Goal: Transaction & Acquisition: Purchase product/service

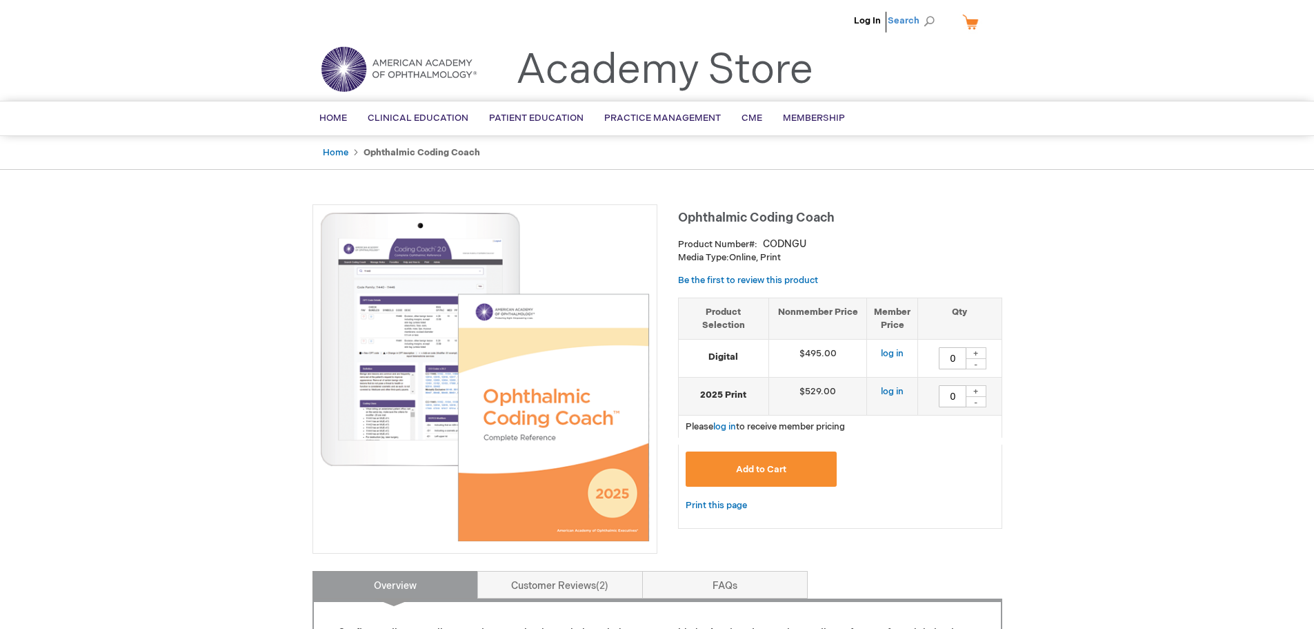
click at [934, 22] on span "Search" at bounding box center [914, 21] width 52 height 28
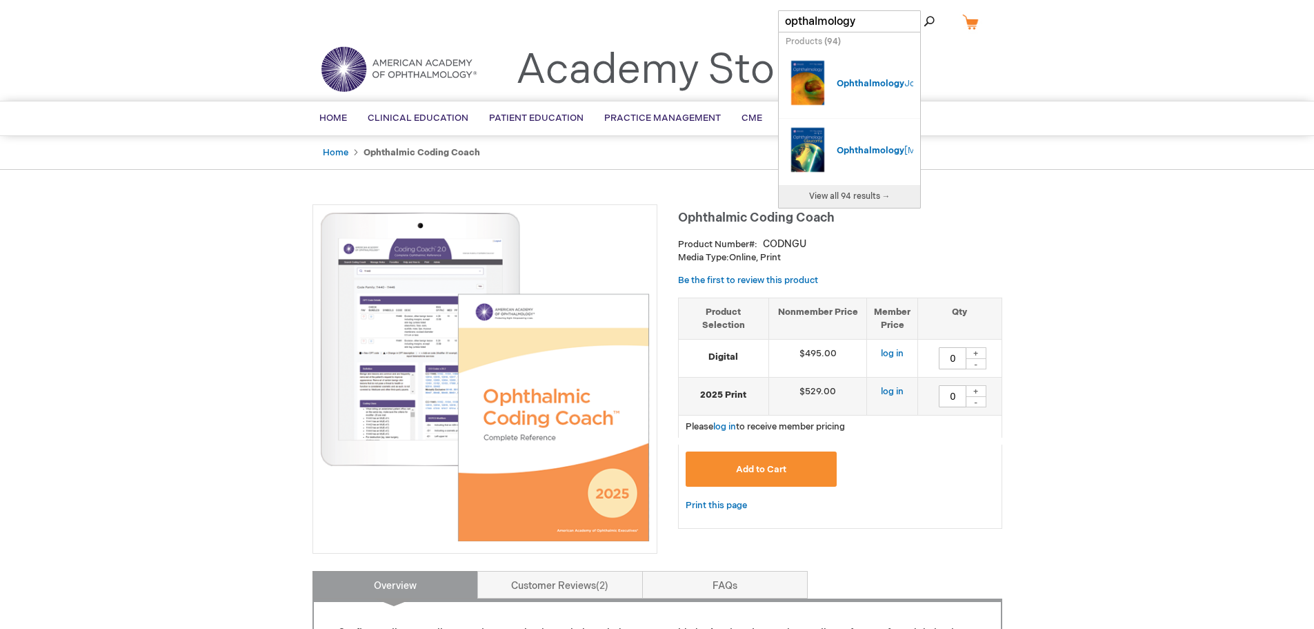
type input "opthalmology"
click at [838, 196] on span "View all 94 results →" at bounding box center [849, 196] width 81 height 10
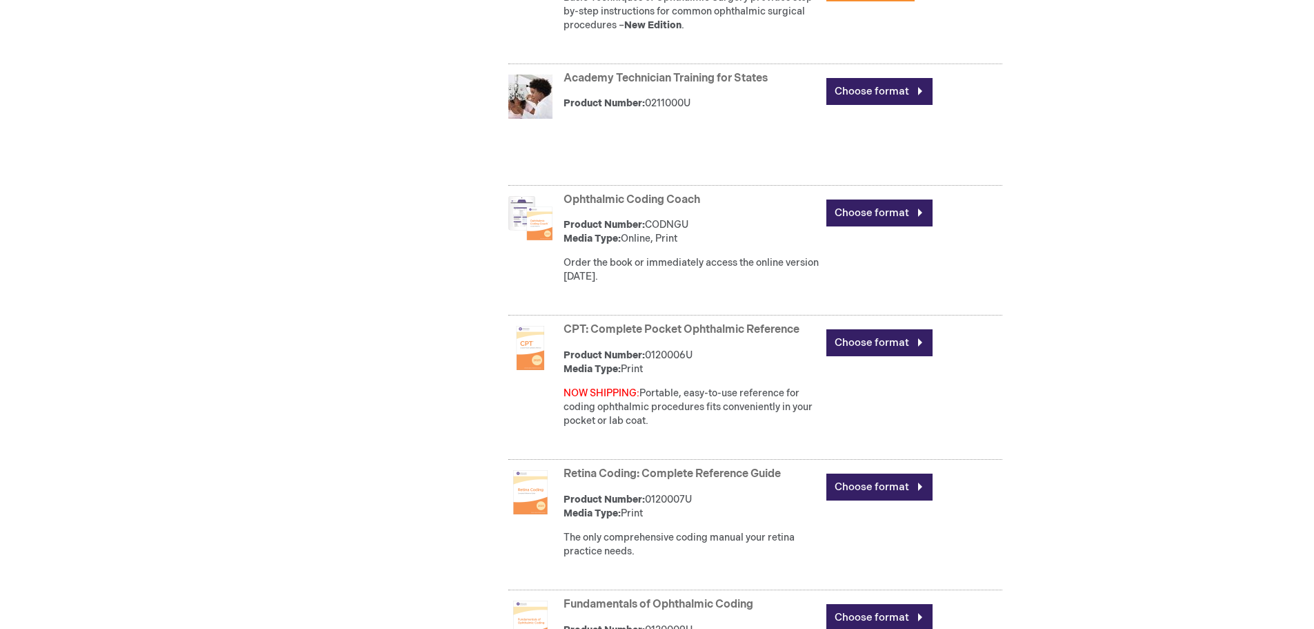
scroll to position [5934, 0]
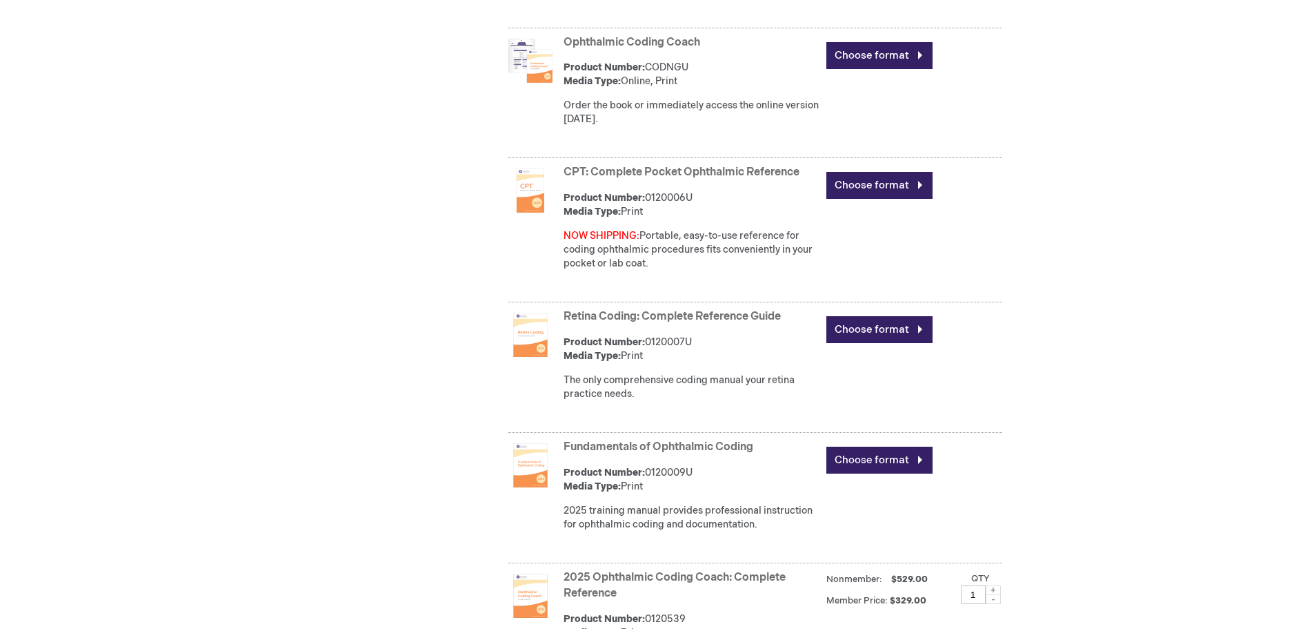
click at [732, 179] on link "CPT: Complete Pocket Ophthalmic Reference" at bounding box center [682, 172] width 236 height 13
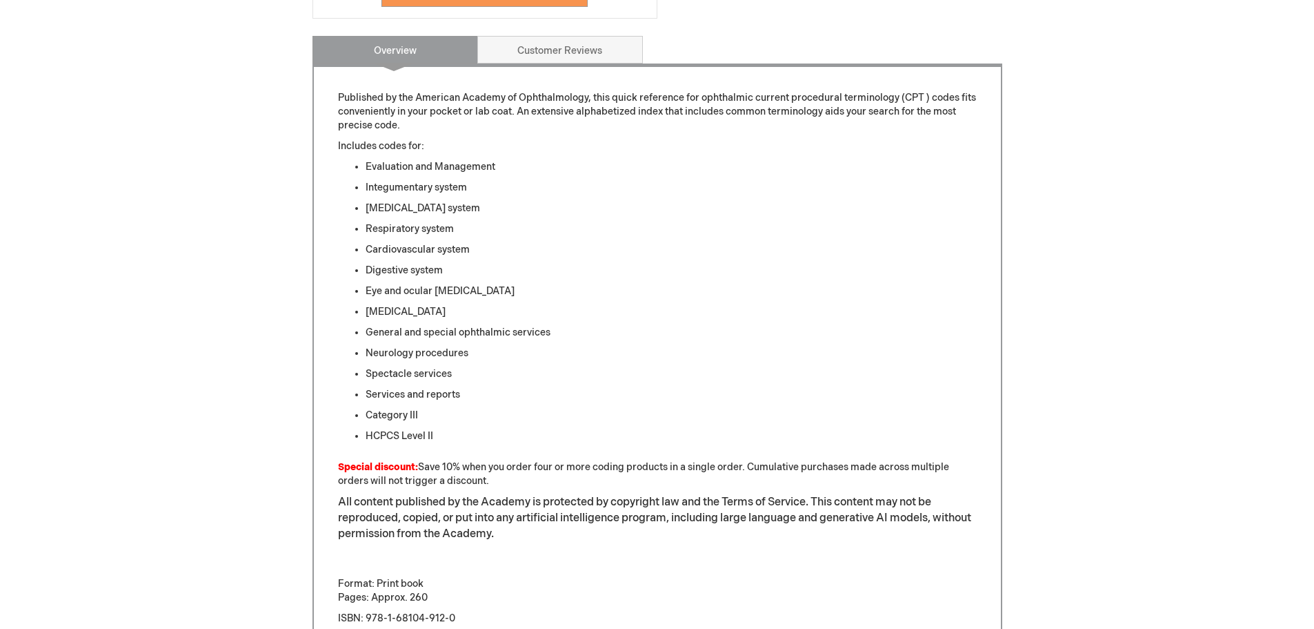
scroll to position [121, 0]
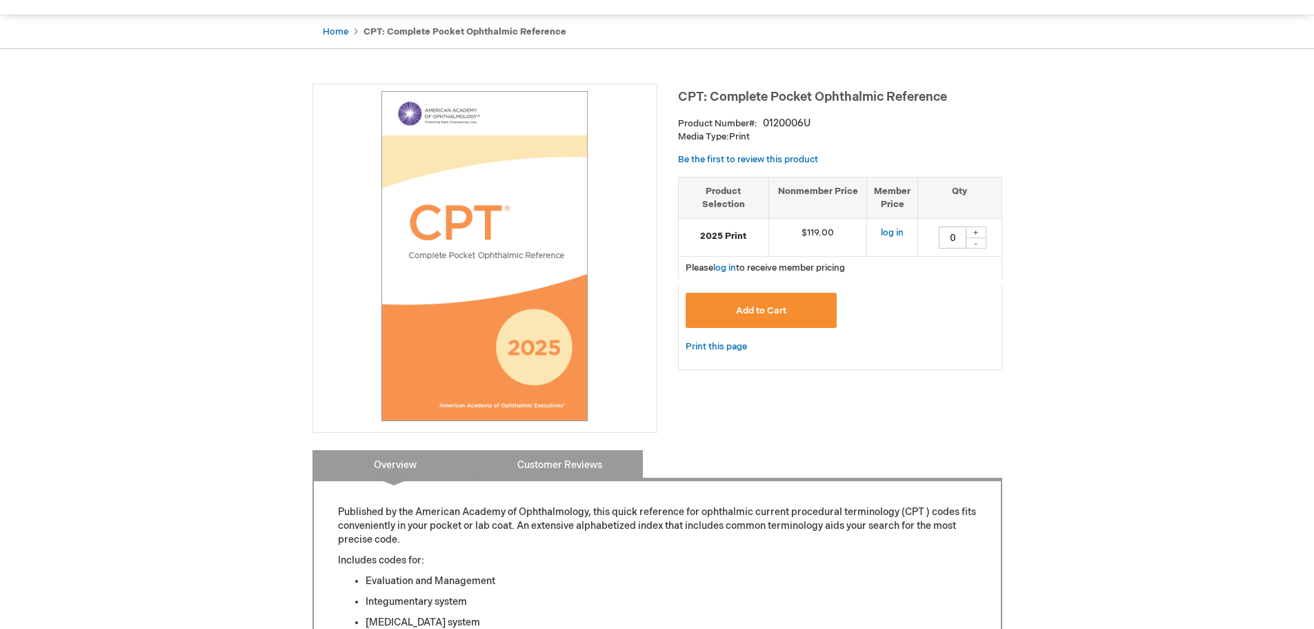
click at [602, 459] on link "Customer Reviews" at bounding box center [560, 464] width 166 height 28
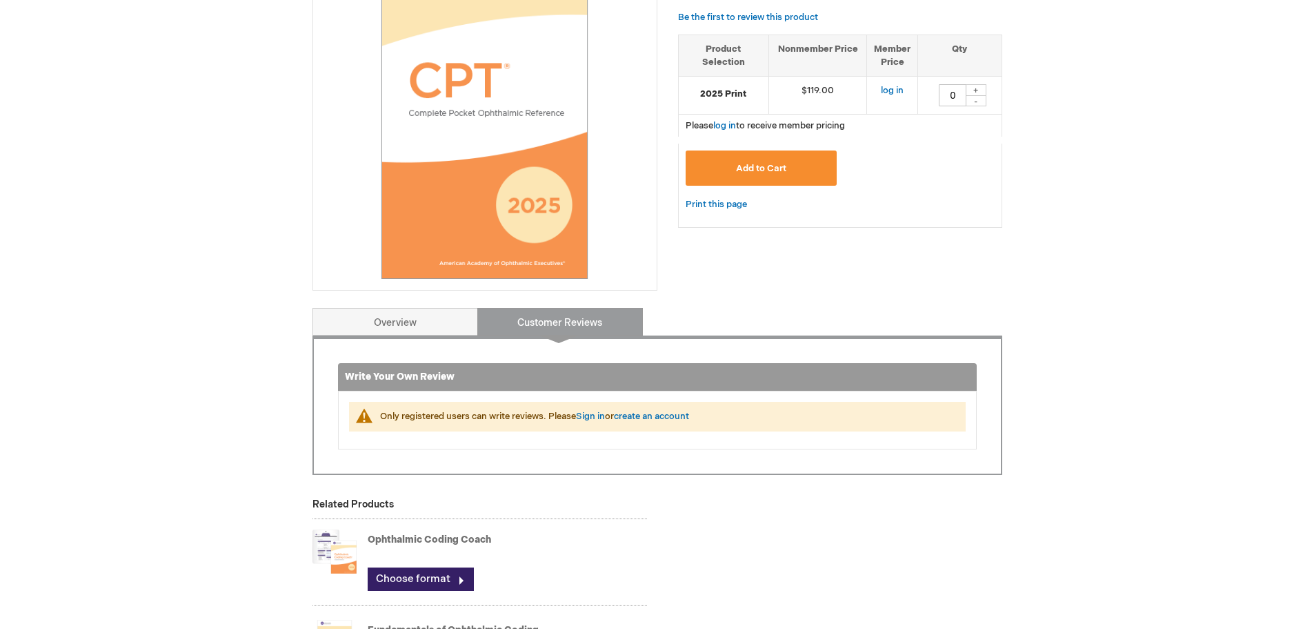
scroll to position [52, 0]
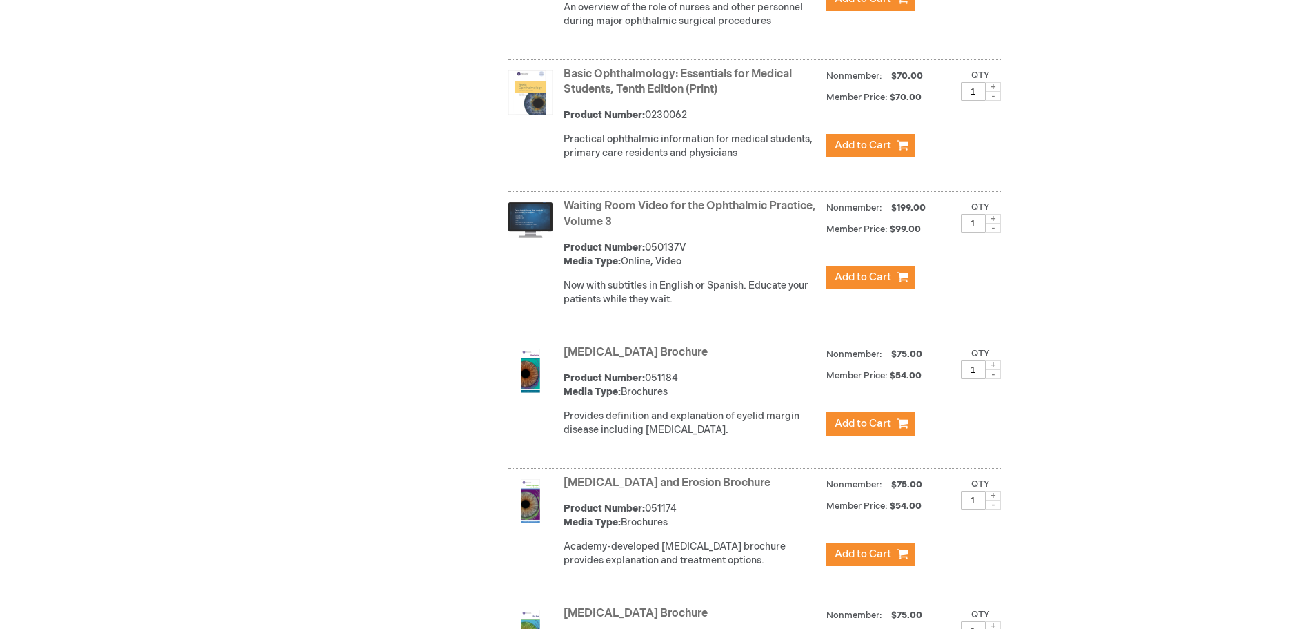
scroll to position [12627, 0]
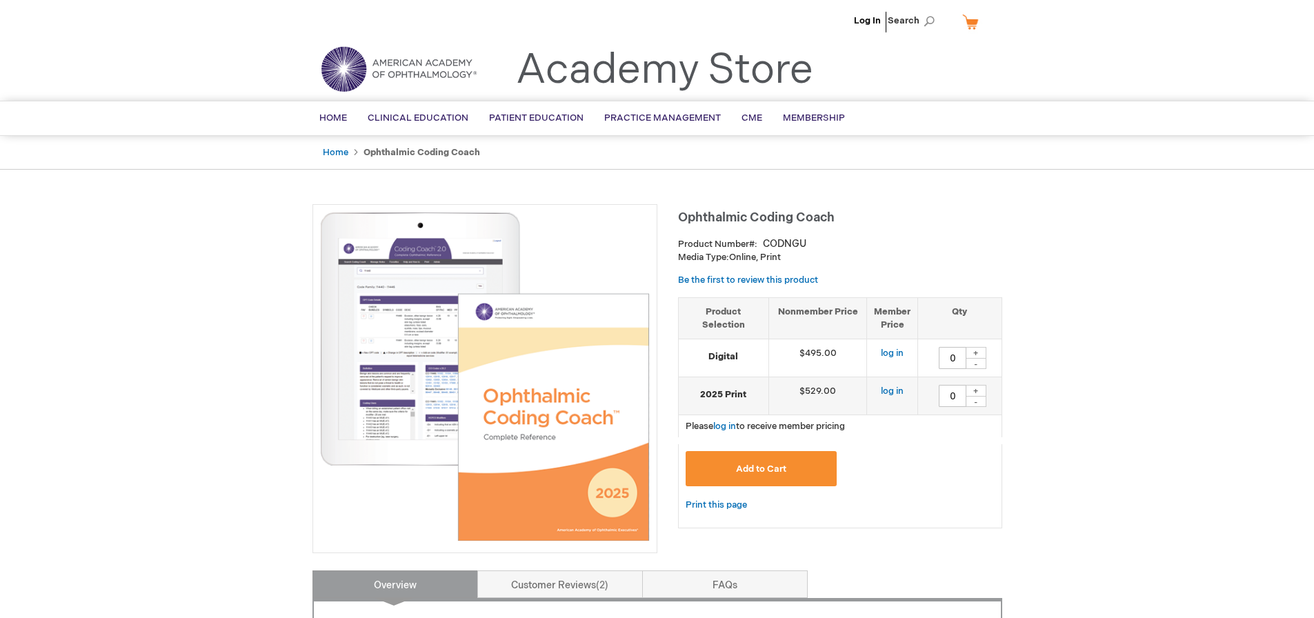
type input "0"
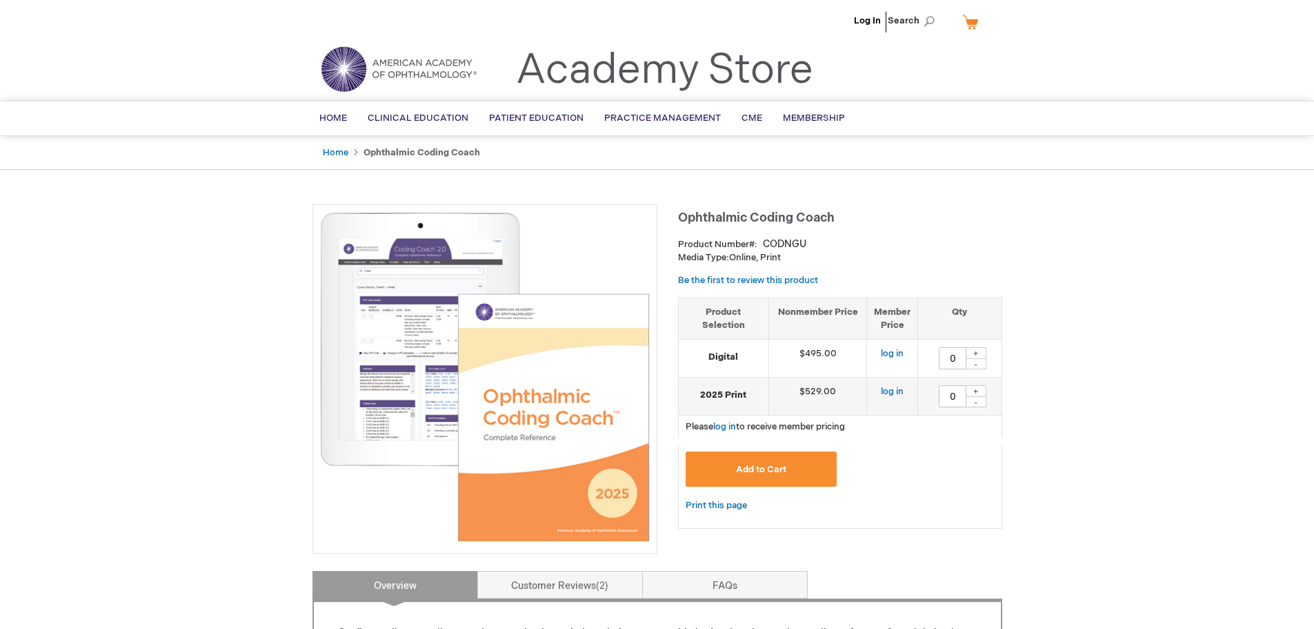
drag, startPoint x: 1200, startPoint y: 262, endPoint x: 940, endPoint y: 204, distance: 266.4
